Goal: Information Seeking & Learning: Check status

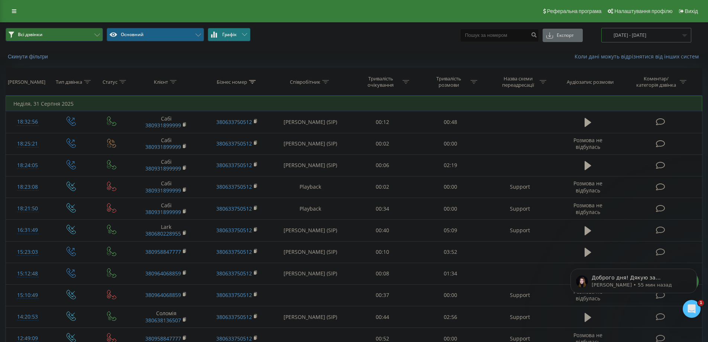
click at [646, 37] on input "[DATE] - [DATE]" at bounding box center [646, 35] width 90 height 14
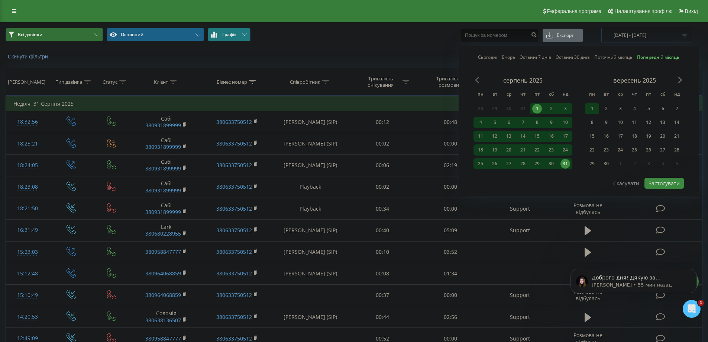
click at [594, 109] on div "1" at bounding box center [592, 109] width 10 height 10
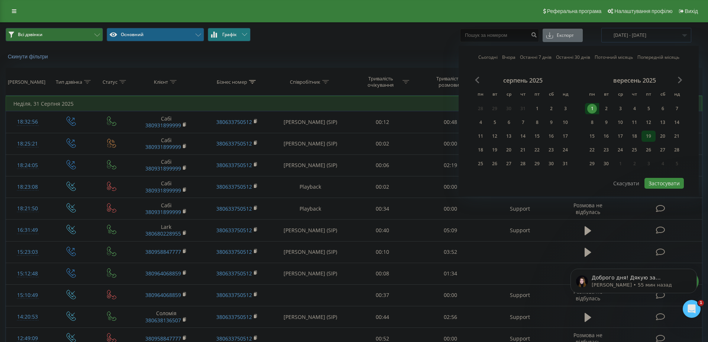
click at [645, 139] on div "19" at bounding box center [649, 136] width 10 height 10
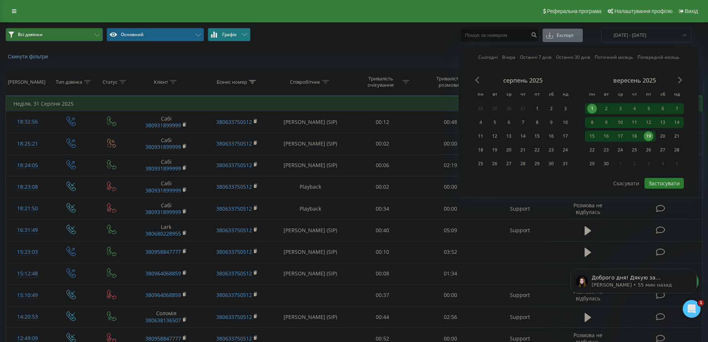
click at [660, 179] on button "Застосувати" at bounding box center [664, 183] width 39 height 11
type input "[DATE] - [DATE]"
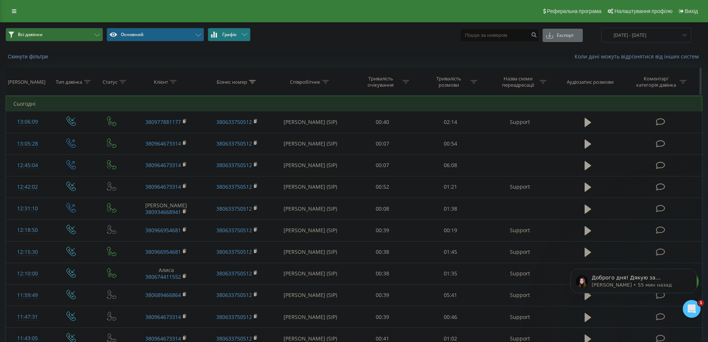
click at [545, 80] on icon at bounding box center [543, 82] width 7 height 4
click at [542, 115] on div at bounding box center [516, 117] width 53 height 7
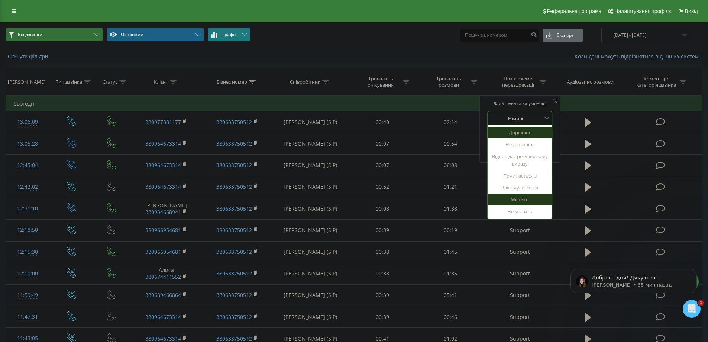
click at [519, 117] on div at bounding box center [516, 117] width 53 height 7
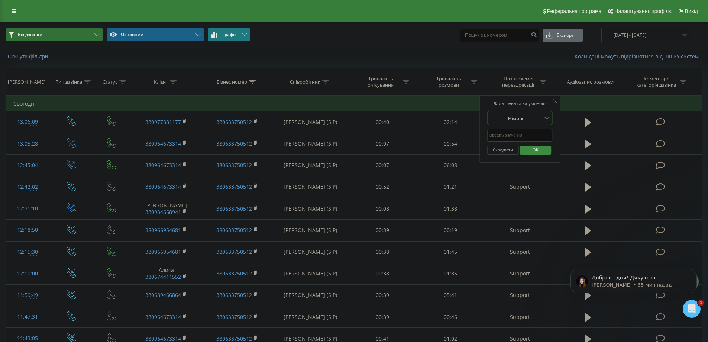
click at [519, 134] on input "text" at bounding box center [519, 135] width 65 height 13
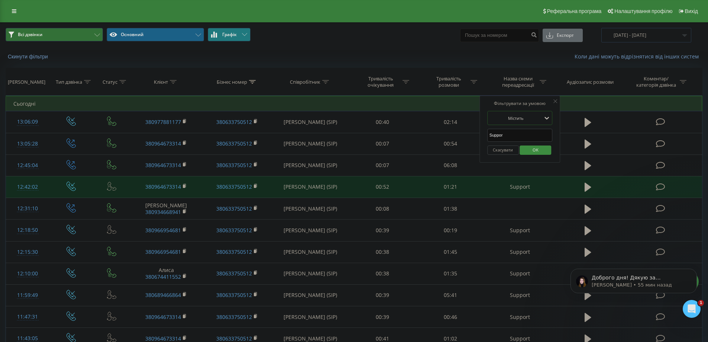
type input "Support"
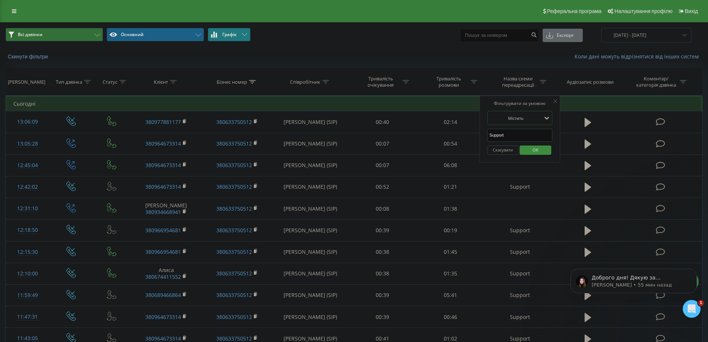
click at [538, 149] on span "OK" at bounding box center [535, 150] width 21 height 12
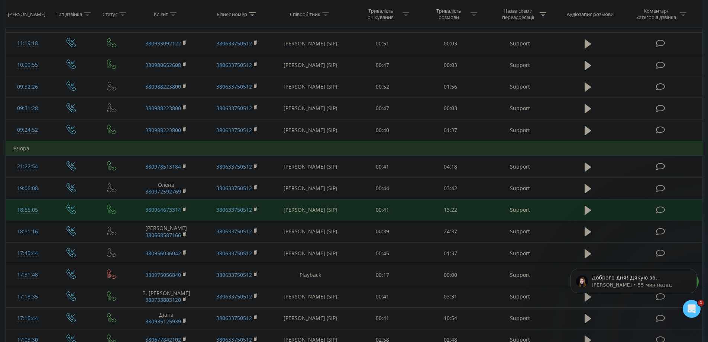
scroll to position [297, 0]
